Goal: Task Accomplishment & Management: Use online tool/utility

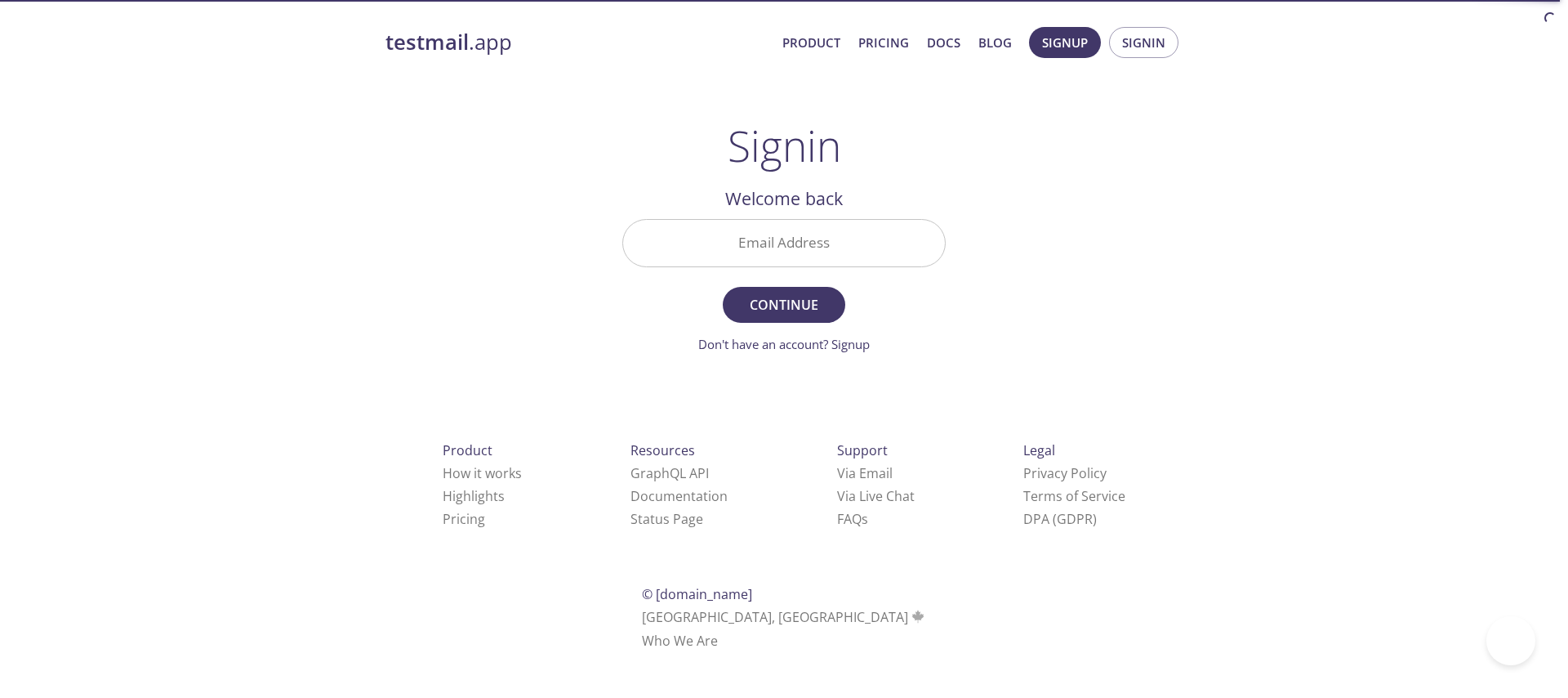
click at [747, 234] on input "Email Address" at bounding box center [783, 243] width 322 height 47
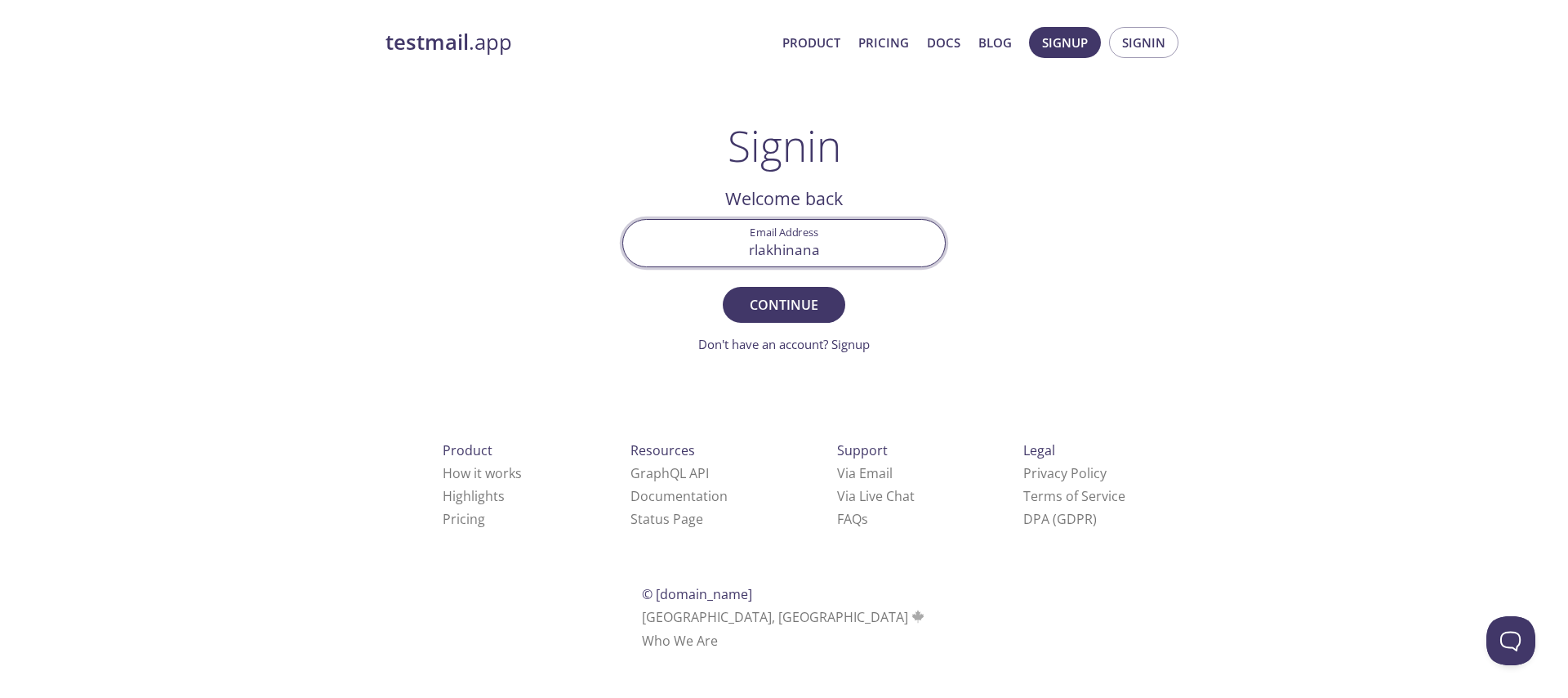
type input "[EMAIL_ADDRESS][DOMAIN_NAME]"
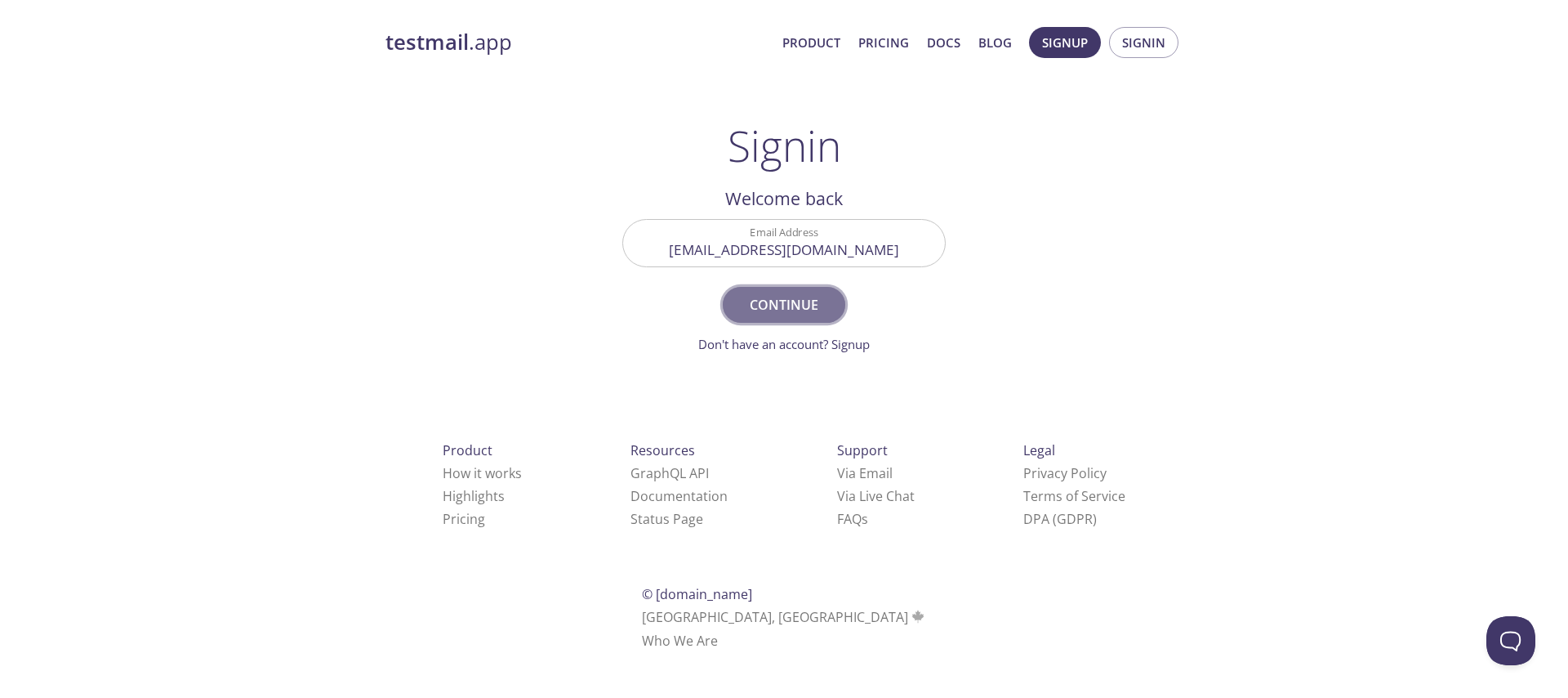
click at [801, 302] on span "Continue" at bounding box center [784, 304] width 86 height 22
click at [768, 258] on input "Signin Security Code" at bounding box center [783, 243] width 322 height 47
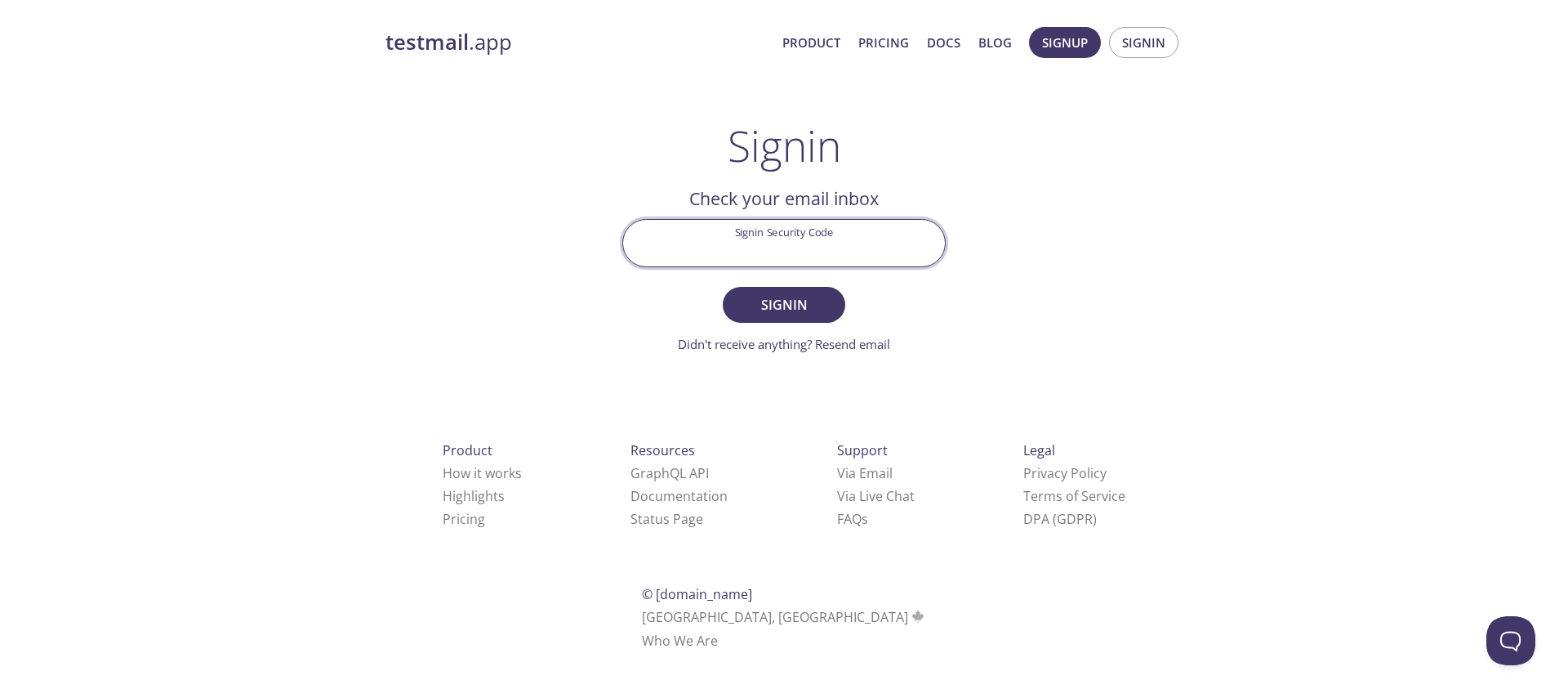
paste input "TC6VVFK"
type input "TC6VVFK"
click at [723, 287] on button "Signin" at bounding box center [784, 305] width 123 height 36
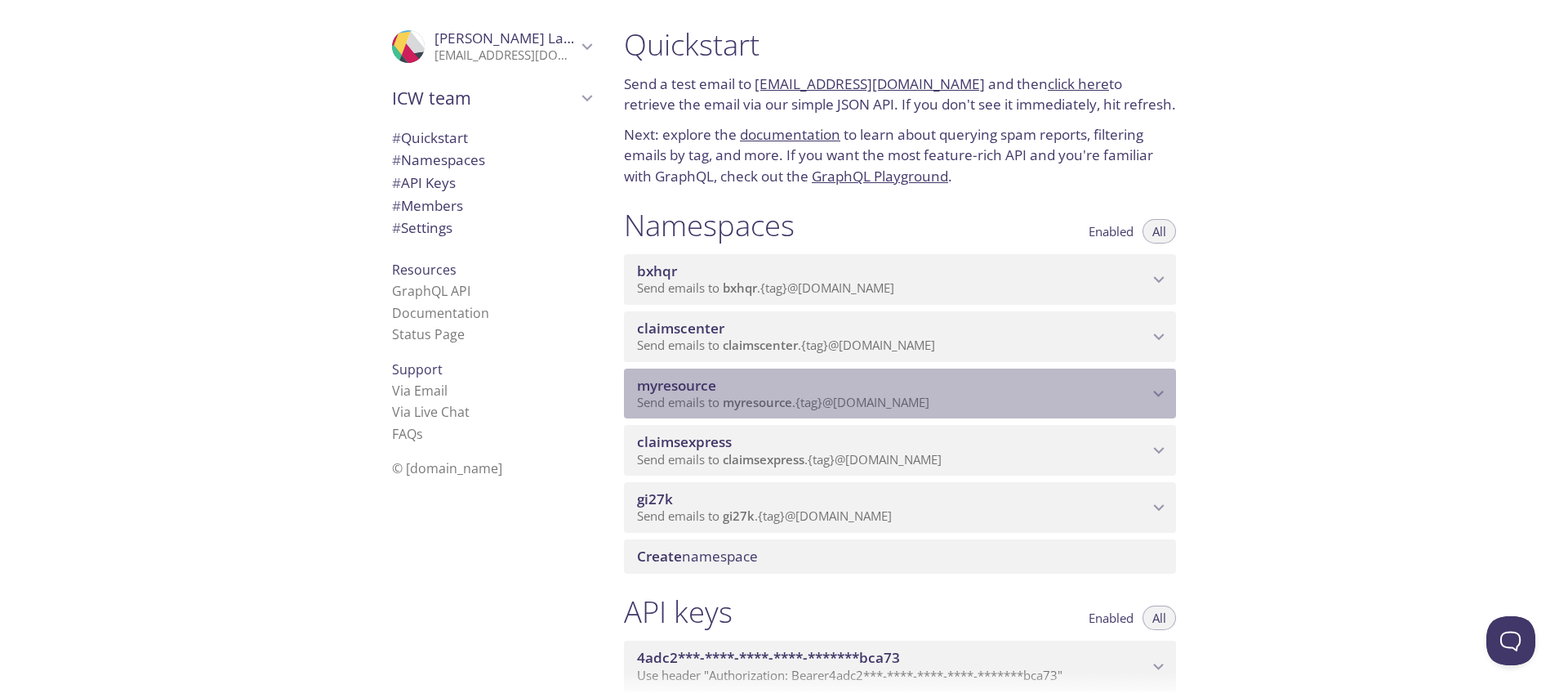
click at [905, 396] on span "Send emails to myresource . {tag} @[DOMAIN_NAME]" at bounding box center [783, 402] width 293 height 16
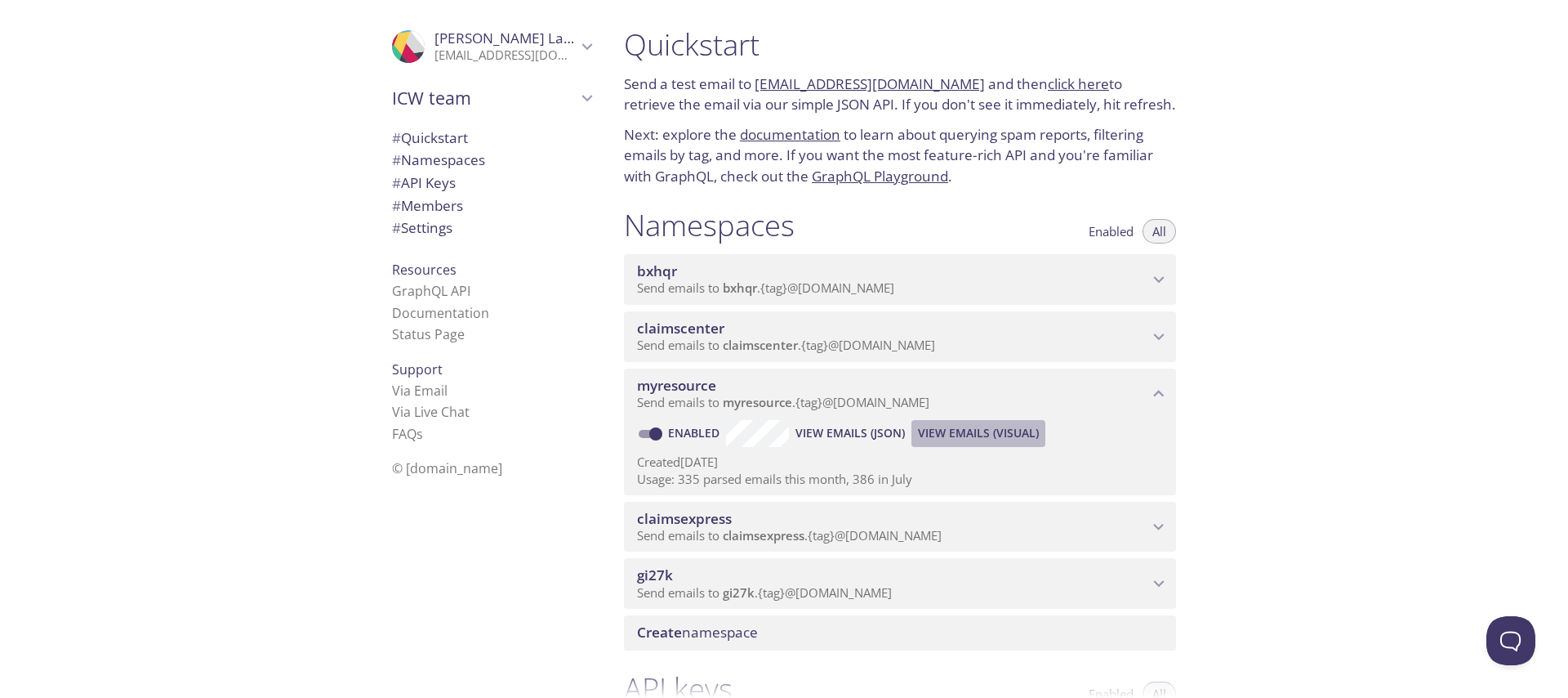
click at [1005, 439] on span "View Emails (Visual)" at bounding box center [978, 433] width 121 height 20
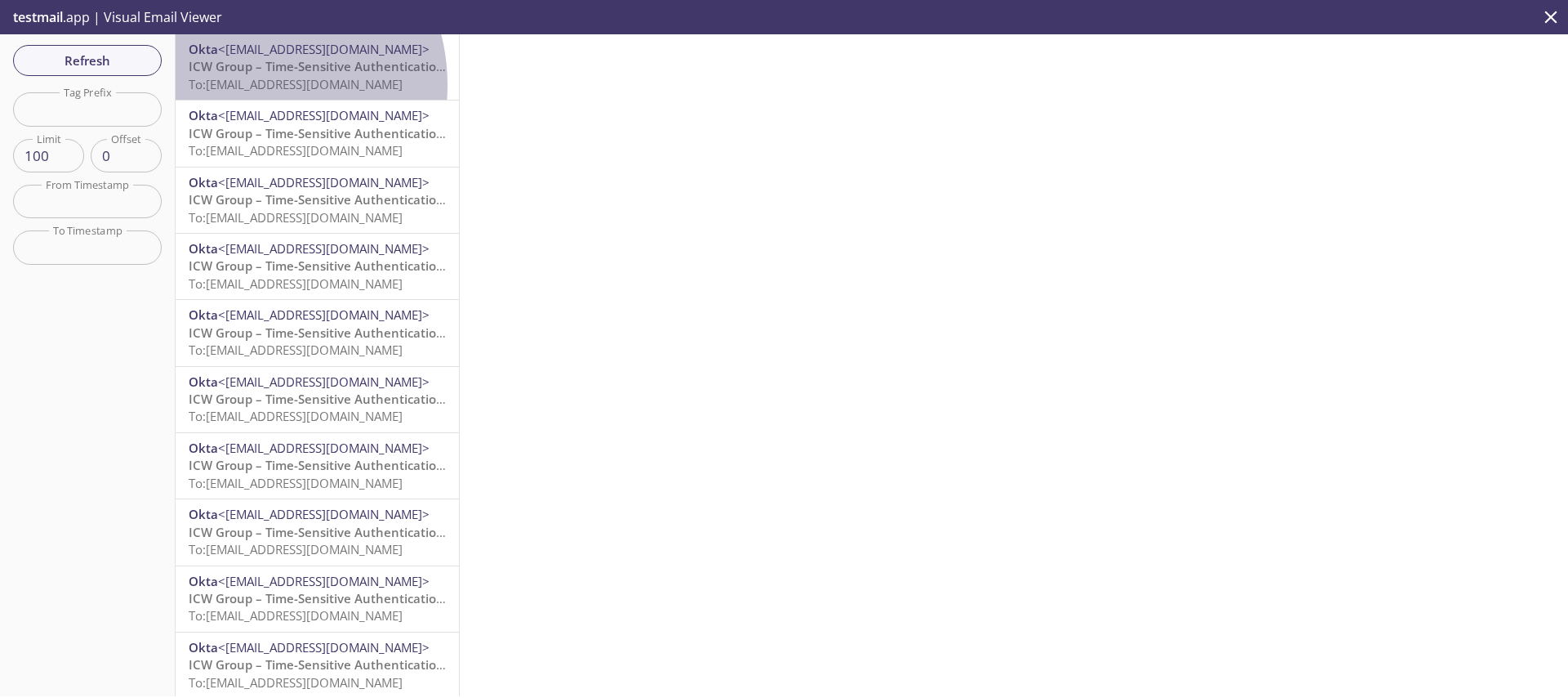
click at [242, 85] on span "To: [EMAIL_ADDRESS][DOMAIN_NAME]" at bounding box center [295, 84] width 214 height 16
